Goal: Task Accomplishment & Management: Manage account settings

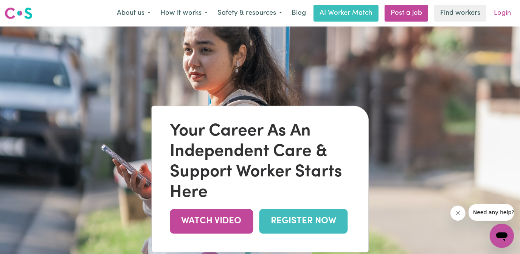
click at [510, 9] on link "Login" at bounding box center [503, 13] width 26 height 17
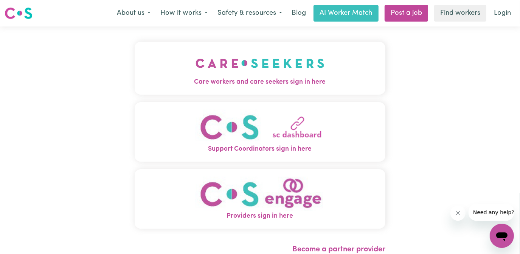
click at [293, 67] on img "Care workers and care seekers sign in here" at bounding box center [260, 63] width 129 height 28
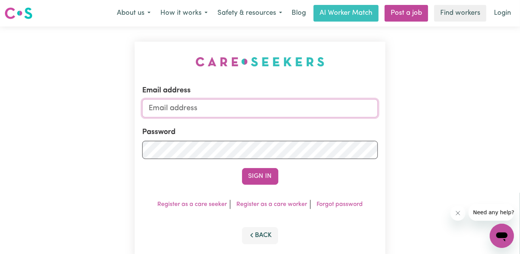
type input "[EMAIL_ADDRESS][DOMAIN_NAME]"
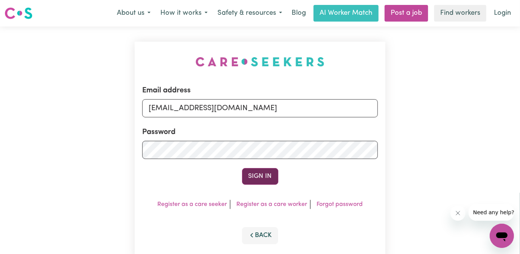
click at [262, 177] on button "Sign In" at bounding box center [260, 176] width 36 height 17
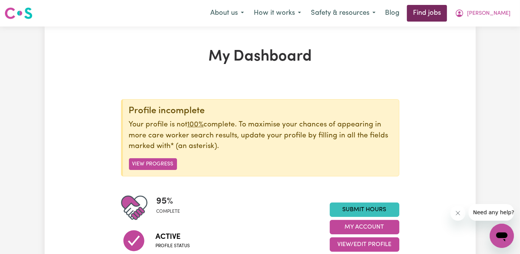
click at [447, 12] on link "Find jobs" at bounding box center [427, 13] width 40 height 17
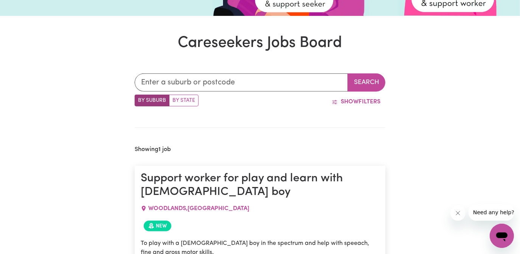
scroll to position [171, 0]
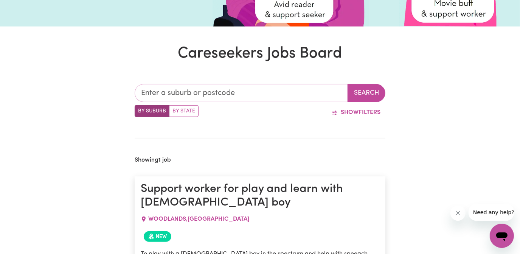
click at [198, 92] on input "text" at bounding box center [242, 93] width 214 height 18
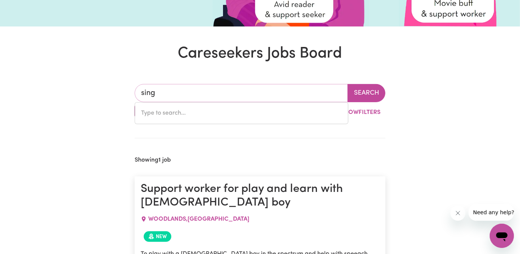
type input "singl"
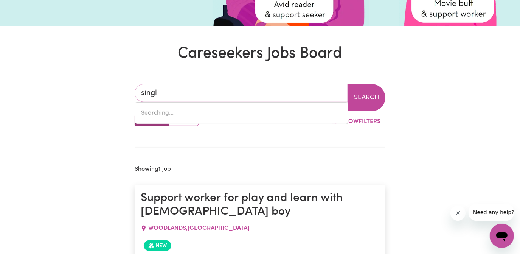
type input "[PERSON_NAME], [GEOGRAPHIC_DATA], 2330"
type input "single"
type input "[PERSON_NAME], [GEOGRAPHIC_DATA], 2330"
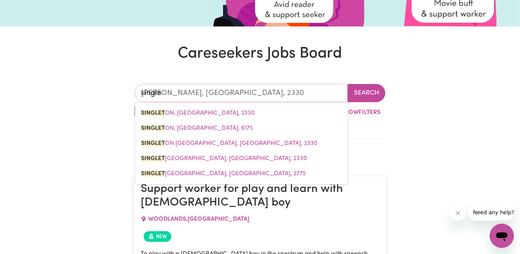
type input "singlet"
type input "[PERSON_NAME], [GEOGRAPHIC_DATA], 2330"
type input "singleto"
type input "[PERSON_NAME], [GEOGRAPHIC_DATA], 2330"
type input "[PERSON_NAME]"
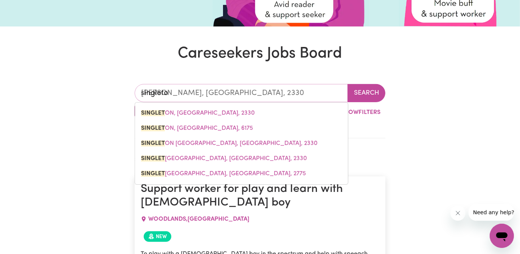
type input "[PERSON_NAME], [GEOGRAPHIC_DATA], 2330"
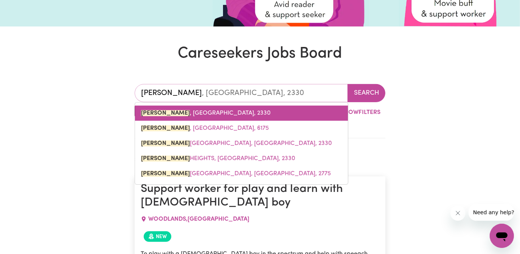
click at [216, 112] on span "[PERSON_NAME] , [GEOGRAPHIC_DATA], 2330" at bounding box center [206, 113] width 130 height 6
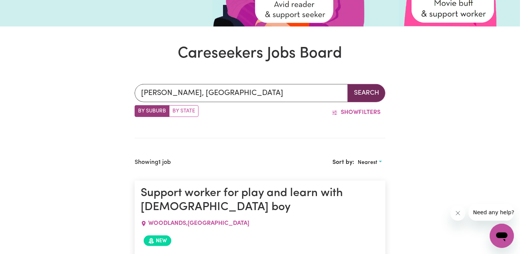
click at [371, 93] on button "Search" at bounding box center [367, 93] width 38 height 18
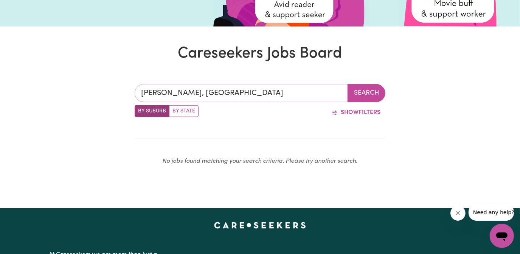
type input "[PERSON_NAME], [GEOGRAPHIC_DATA], 2330"
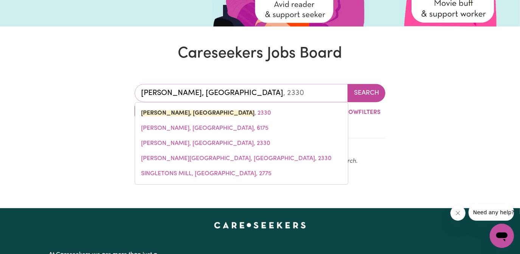
click at [262, 95] on input "[PERSON_NAME], [GEOGRAPHIC_DATA]" at bounding box center [242, 93] width 214 height 18
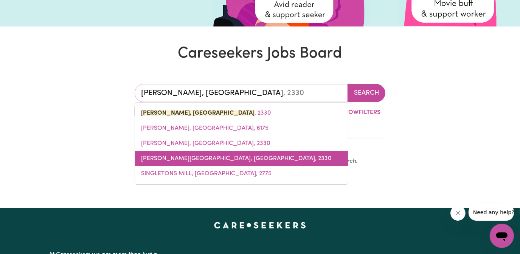
click at [246, 157] on span "[PERSON_NAME][GEOGRAPHIC_DATA], [GEOGRAPHIC_DATA], 2330" at bounding box center [236, 159] width 191 height 6
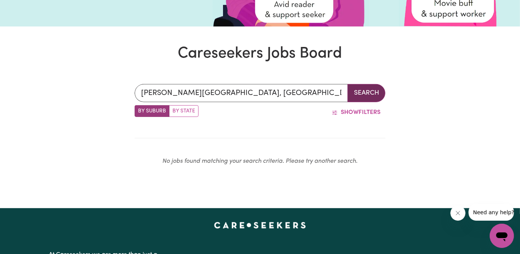
click at [361, 90] on button "Search" at bounding box center [367, 93] width 38 height 18
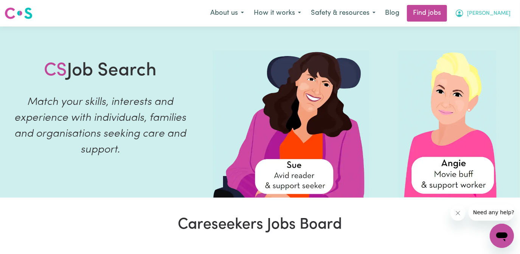
click at [507, 11] on span "[PERSON_NAME]" at bounding box center [489, 13] width 44 height 8
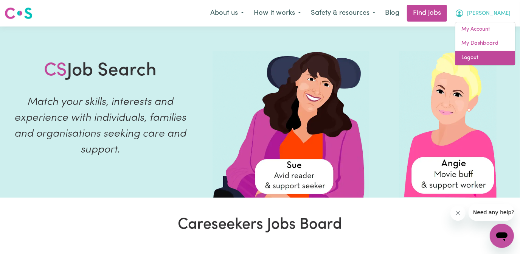
click at [475, 57] on link "Logout" at bounding box center [486, 58] width 60 height 14
